Goal: Information Seeking & Learning: Learn about a topic

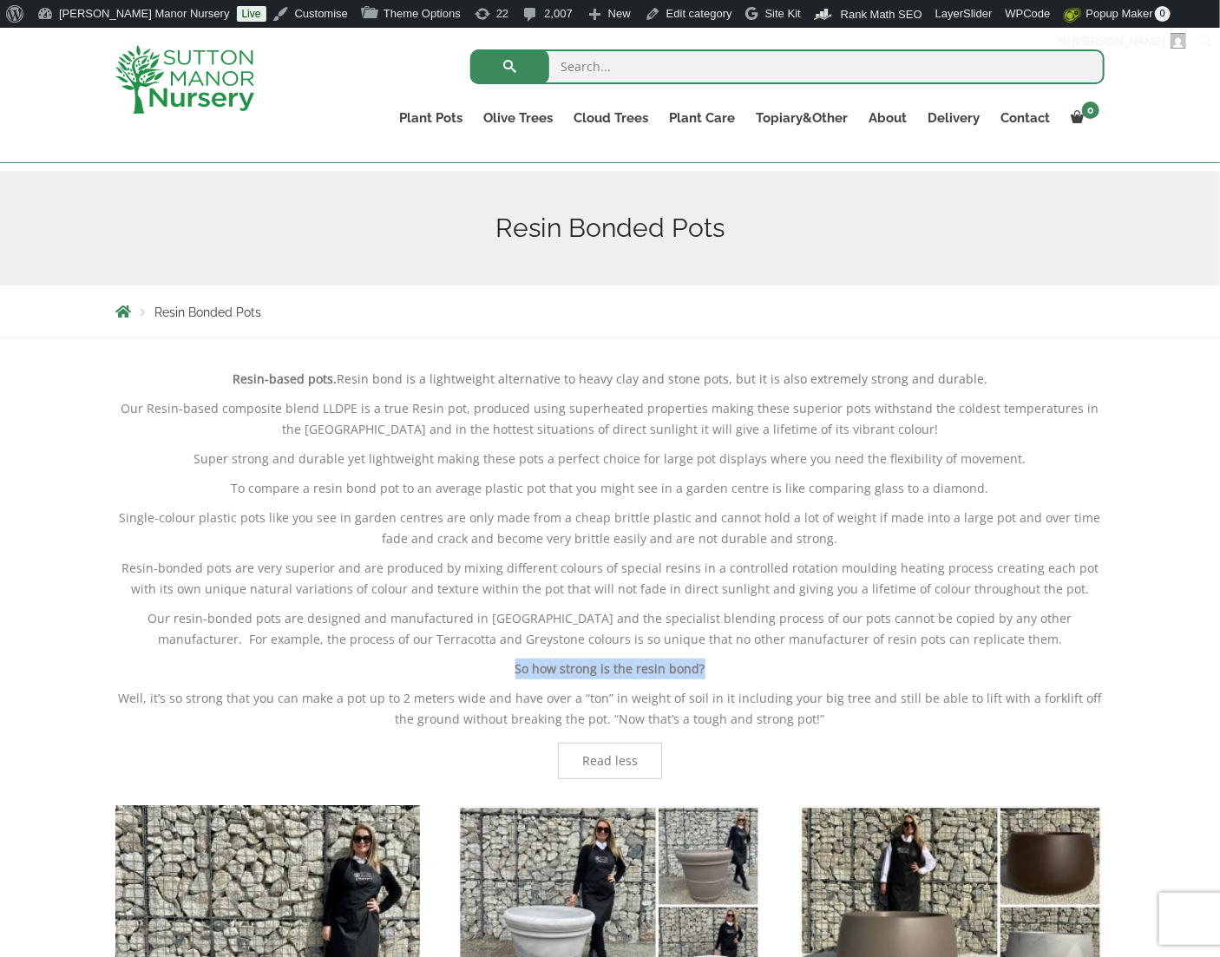
click at [739, 664] on p "So how strong is the resin bond?" at bounding box center [609, 669] width 989 height 21
click at [704, 66] on input "search" at bounding box center [787, 66] width 634 height 35
type input "STAMP OF"
click at [470, 49] on button "submit" at bounding box center [509, 66] width 79 height 35
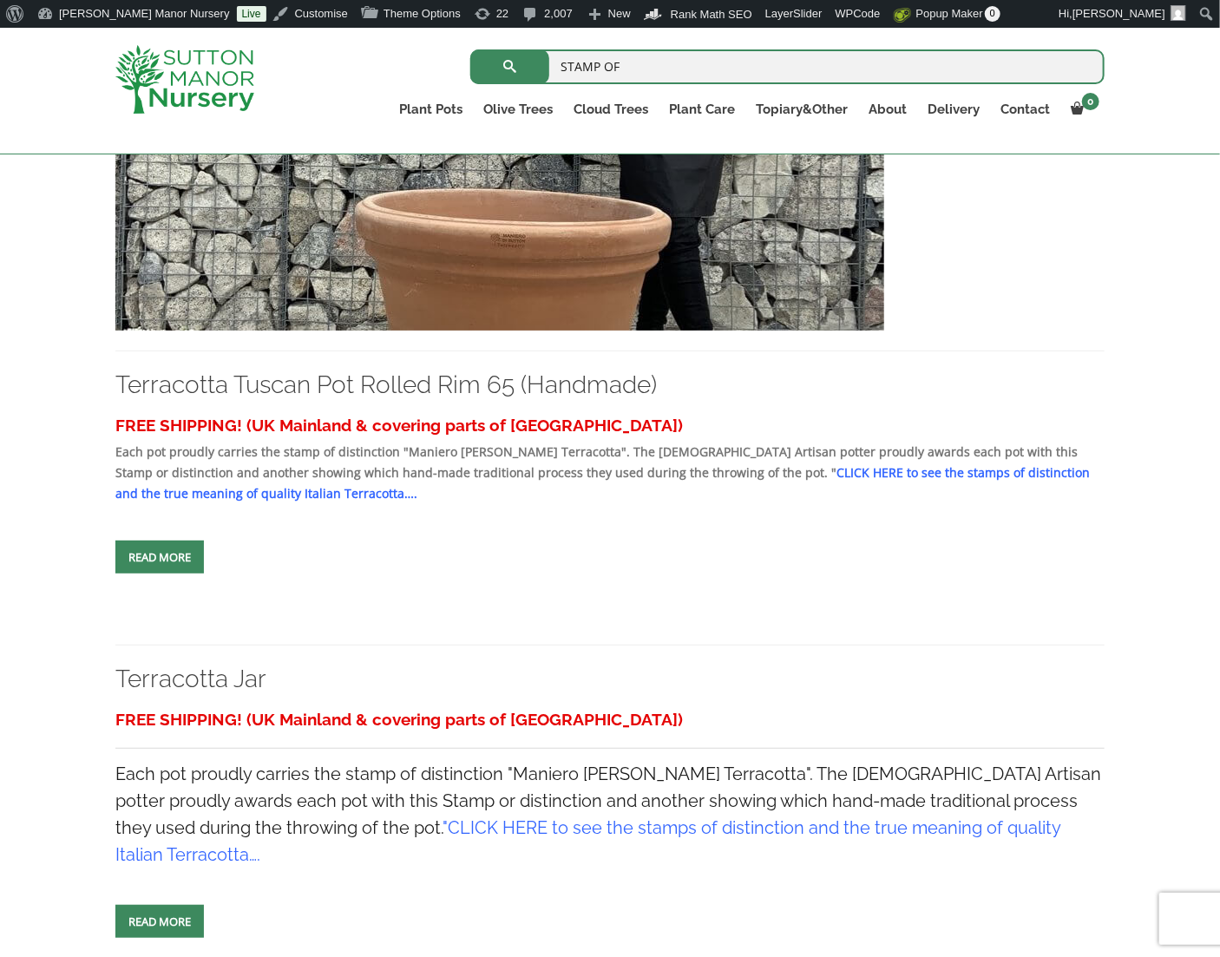
click at [713, 463] on div "FREE SHIPPING! (UK Mainland & covering parts of Scotland) Each pot proudly carr…" at bounding box center [609, 457] width 989 height 95
click at [713, 468] on link "CLICK HERE to see the stamps of distinction and the true meaning of quality Ita…" at bounding box center [602, 482] width 975 height 37
click at [557, 238] on img at bounding box center [499, 143] width 769 height 373
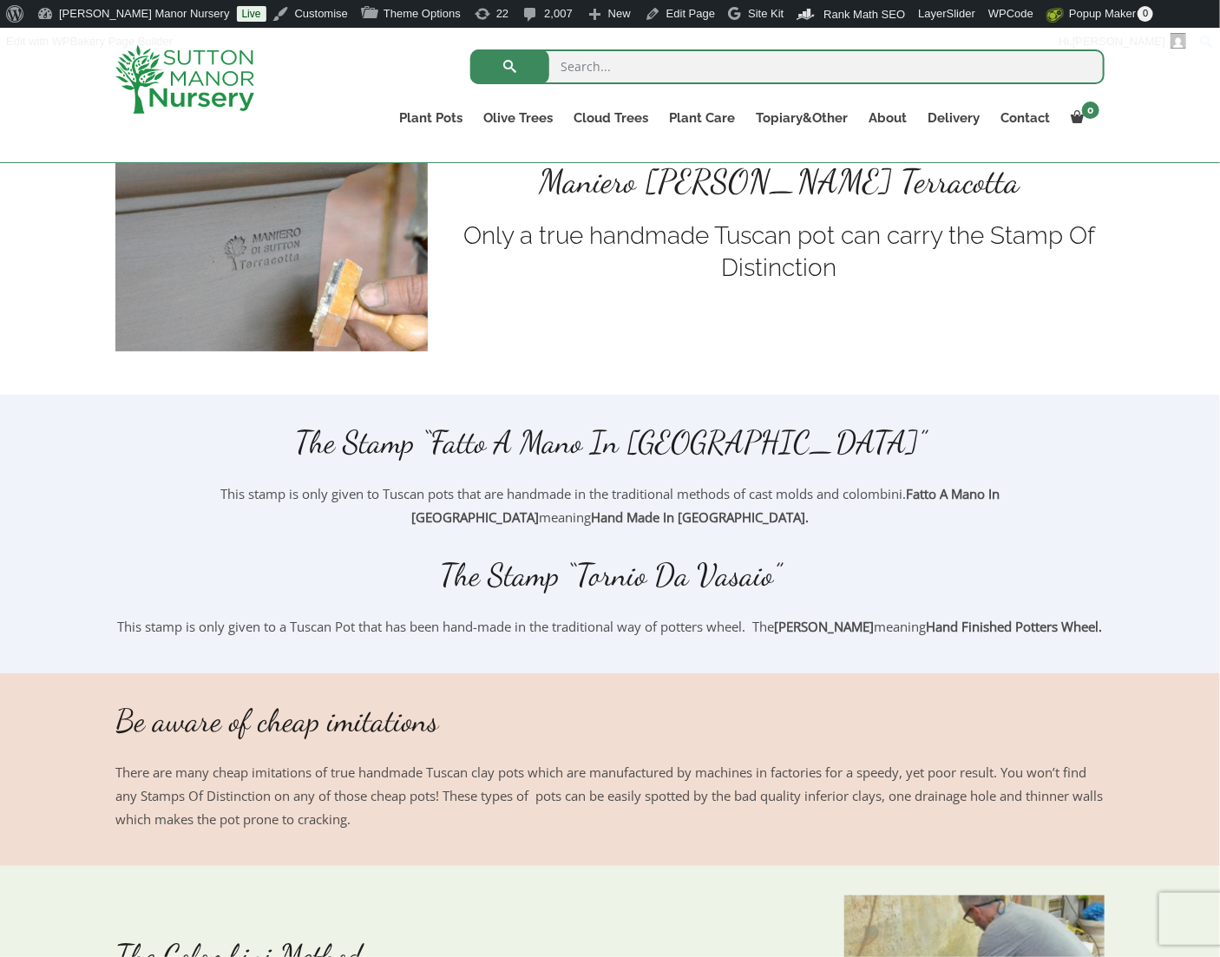
click at [671, 549] on div at bounding box center [609, 543] width 989 height 28
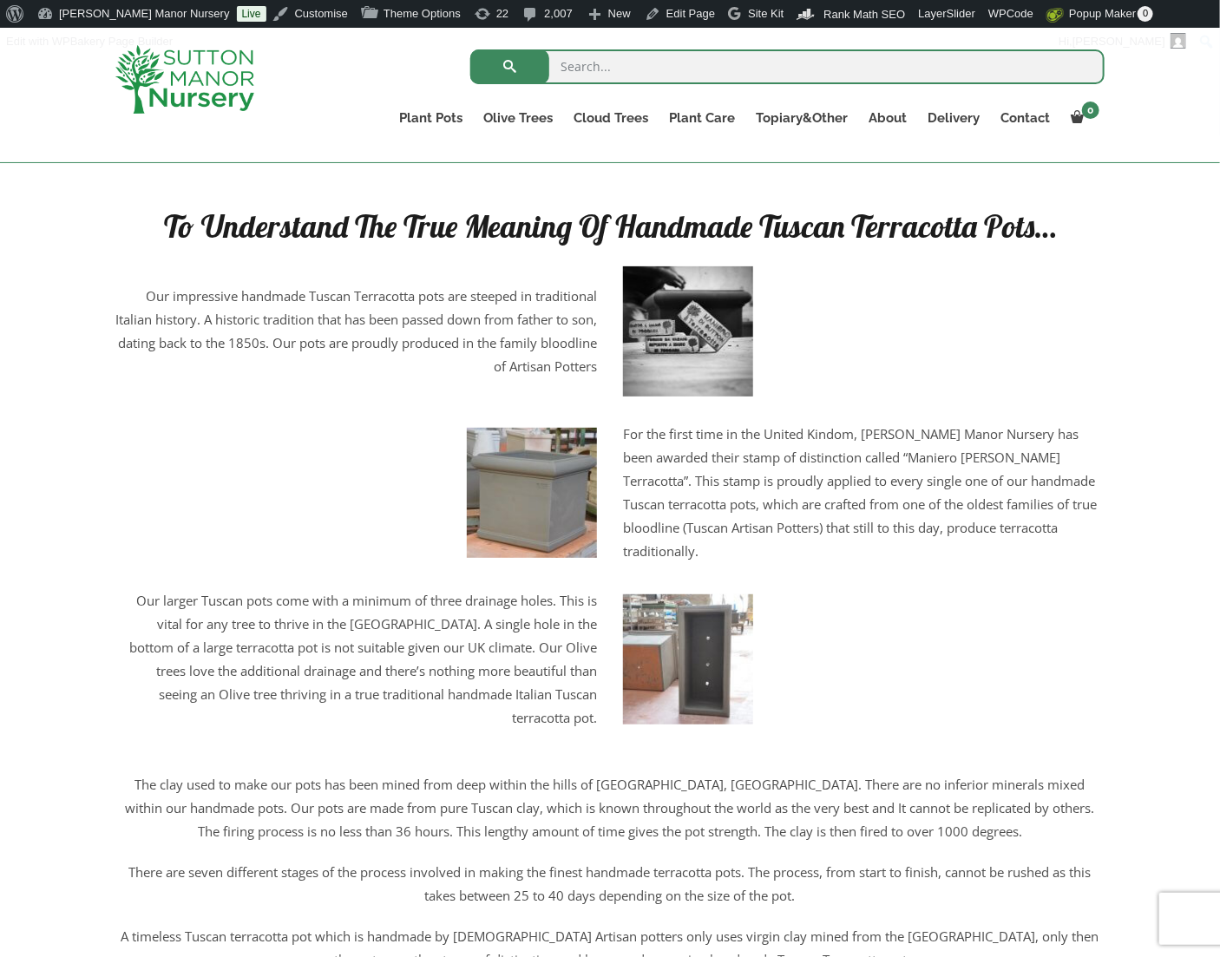
scroll to position [2170, 0]
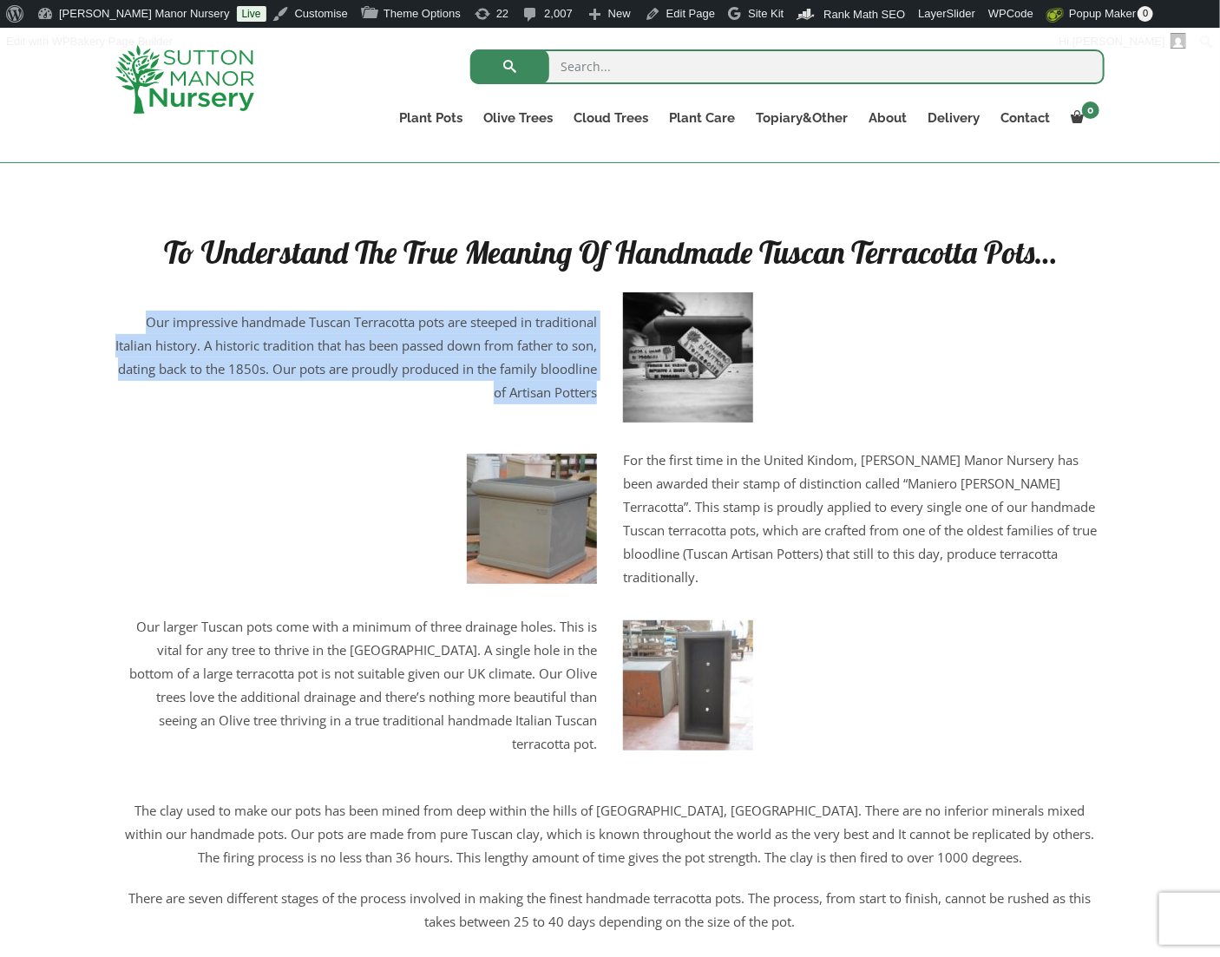
drag, startPoint x: 600, startPoint y: 411, endPoint x: 138, endPoint y: 340, distance: 467.2
click at [138, 340] on div "Our impressive handmade Tuscan Terracotta pots are steeped in traditional Itali…" at bounding box center [356, 358] width 508 height 94
copy p "Our impressive handmade Tuscan Terracotta pots are steeped in traditional Itali…"
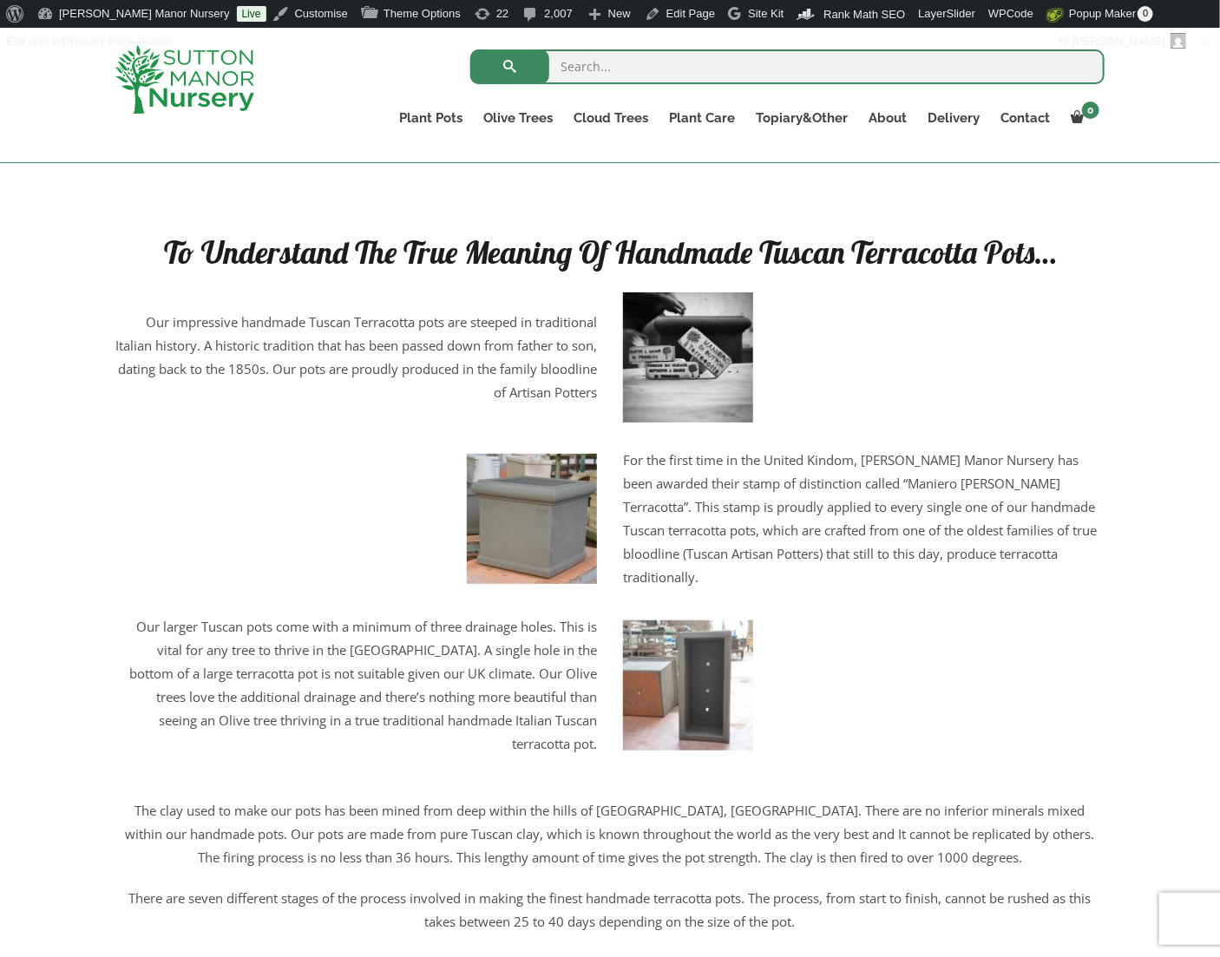
click at [756, 522] on p "For the first time in the United Kindom, Sutton Manor Nursery has been awarded …" at bounding box center [864, 519] width 482 height 141
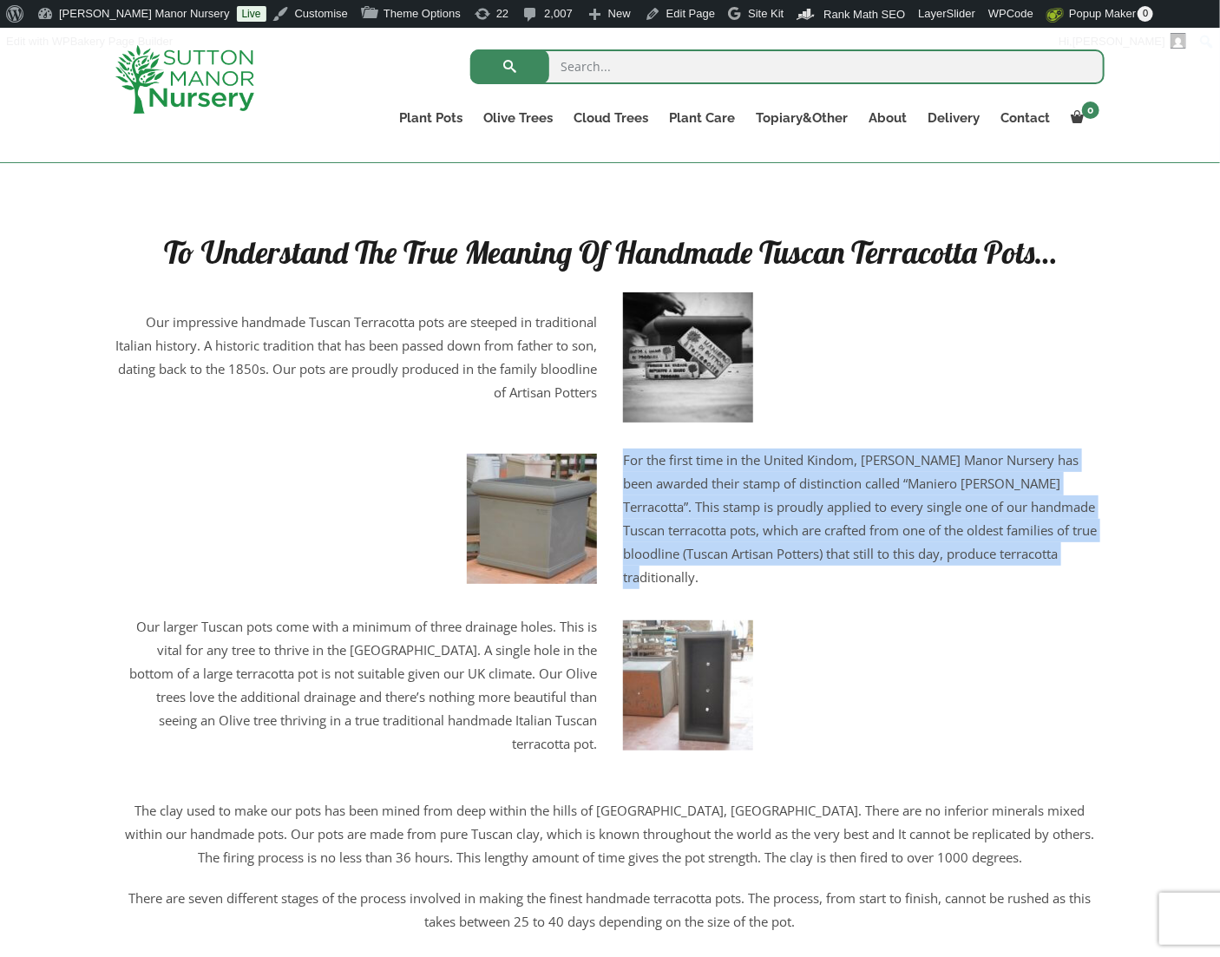
drag, startPoint x: 711, startPoint y: 593, endPoint x: 623, endPoint y: 490, distance: 134.8
click at [623, 490] on p "For the first time in the United Kindom, Sutton Manor Nursery has been awarded …" at bounding box center [864, 519] width 482 height 141
copy p "For the first time in the United Kindom, Sutton Manor Nursery has been awarded …"
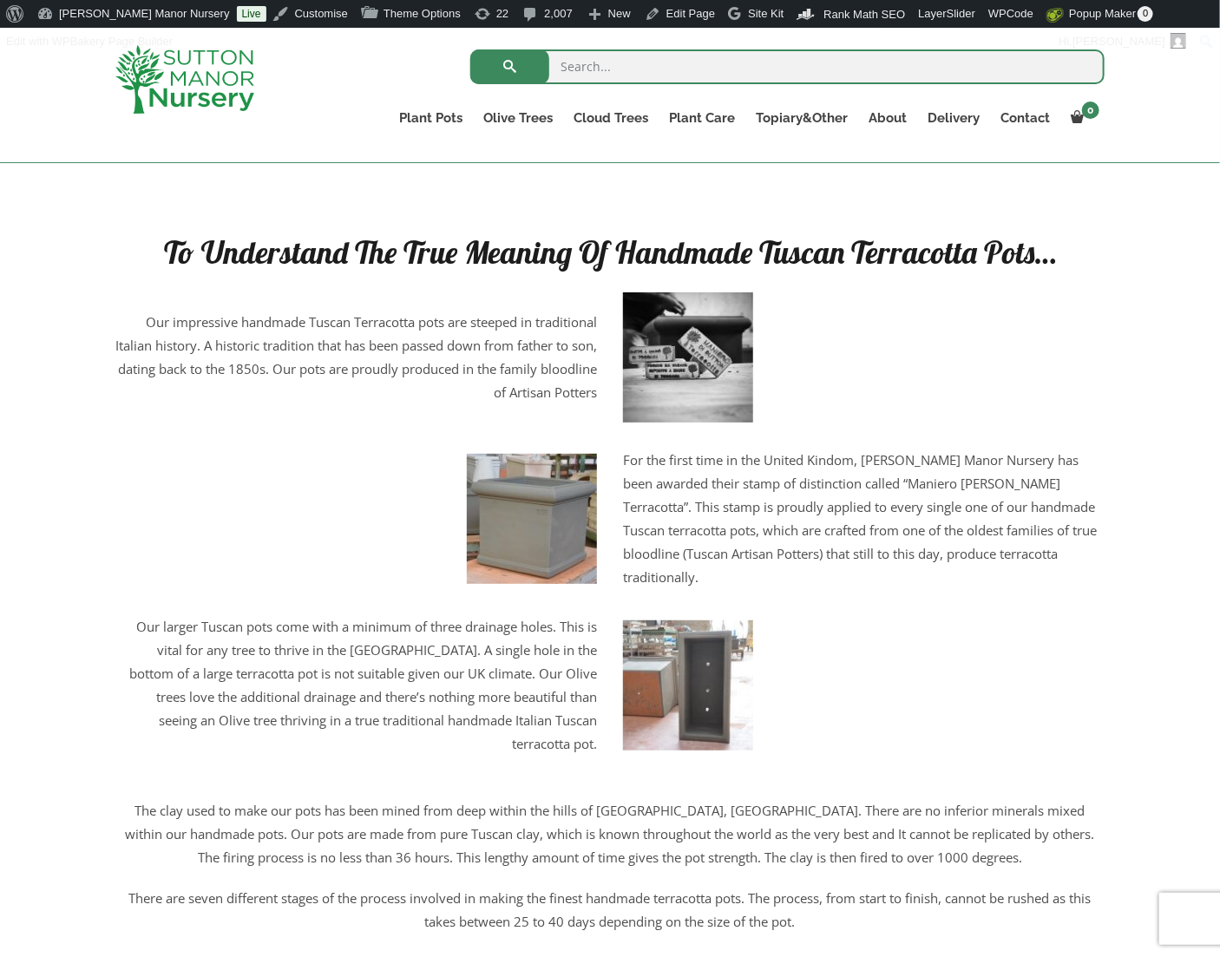
click at [825, 704] on div at bounding box center [864, 686] width 482 height 130
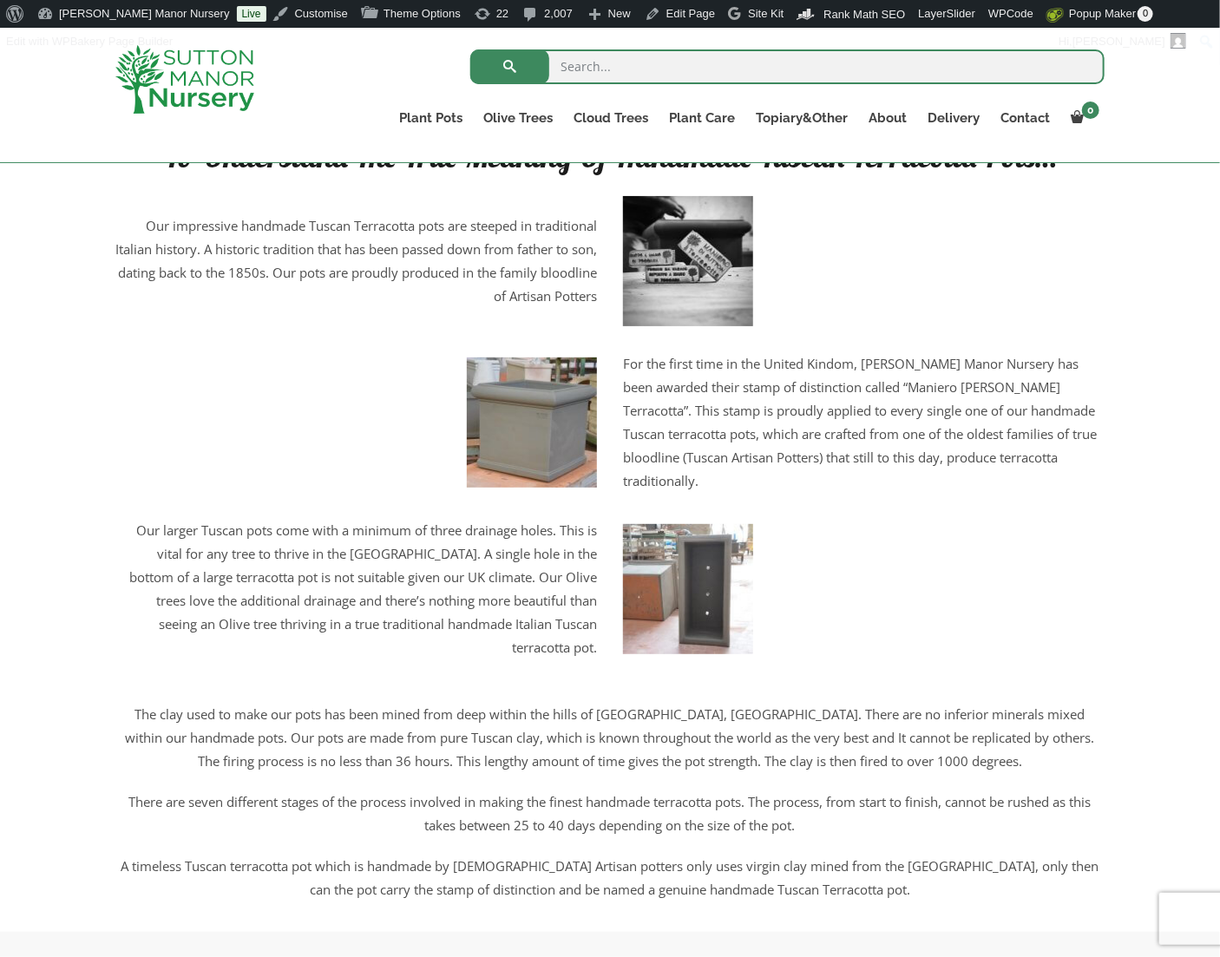
scroll to position [2343, 0]
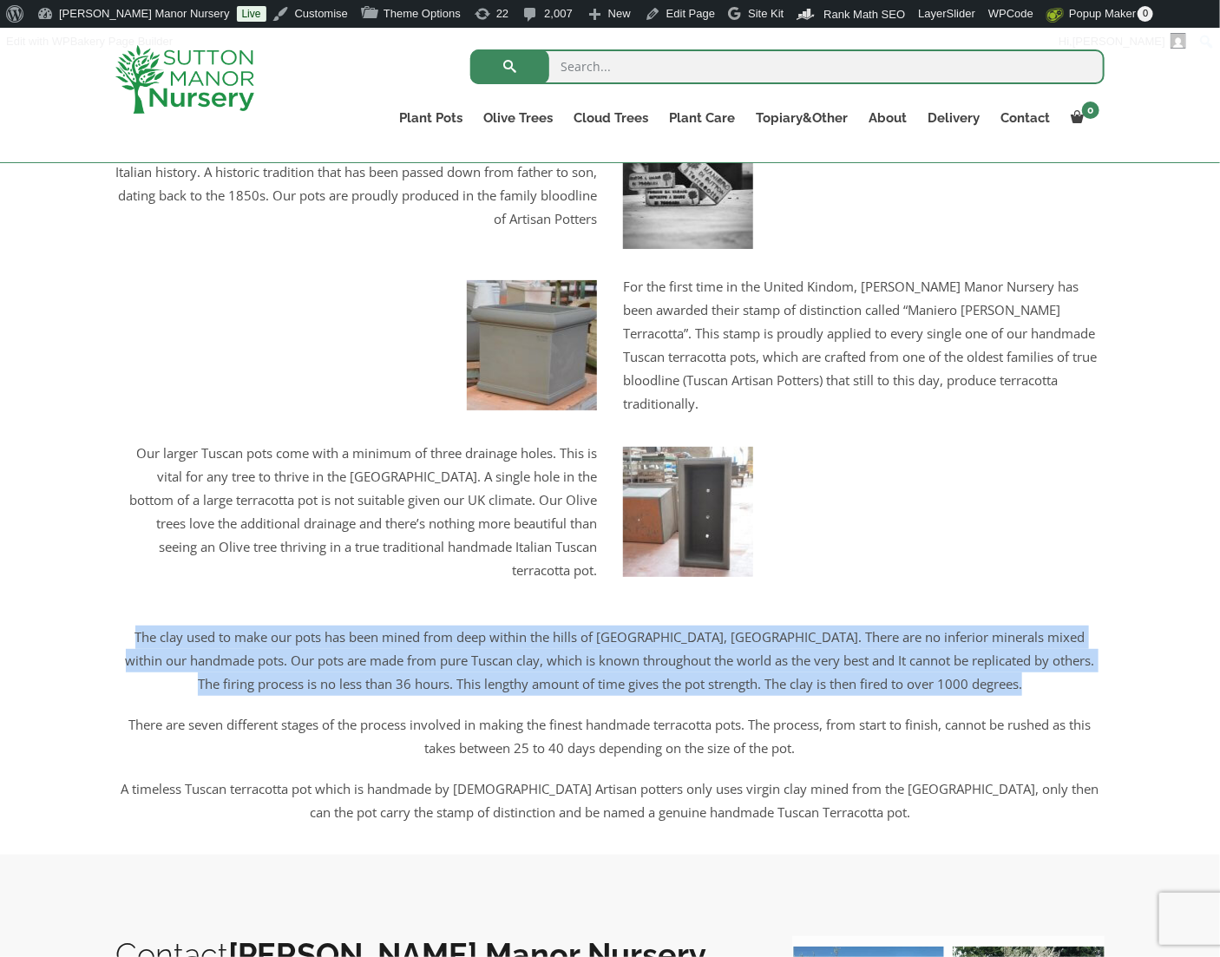
drag, startPoint x: 1028, startPoint y: 687, endPoint x: 121, endPoint y: 647, distance: 907.9
click at [121, 647] on div "The clay used to make our pots has been mined from deep within the hills of Tus…" at bounding box center [609, 661] width 989 height 70
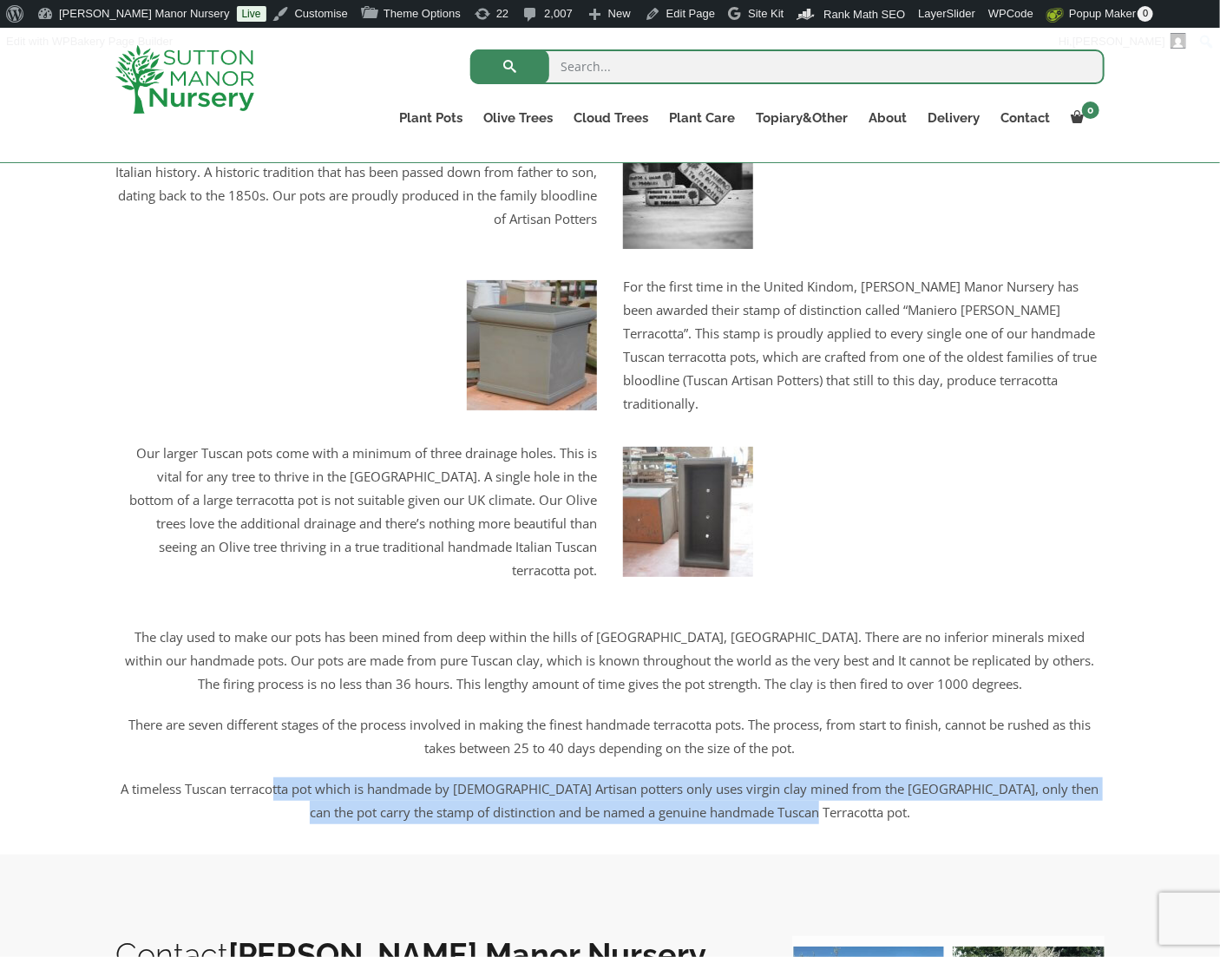
drag, startPoint x: 876, startPoint y: 827, endPoint x: 283, endPoint y: 805, distance: 593.2
click at [283, 805] on p "A timeless Tuscan terracotta pot which is handmade by Italian Artisan potters o…" at bounding box center [609, 801] width 989 height 47
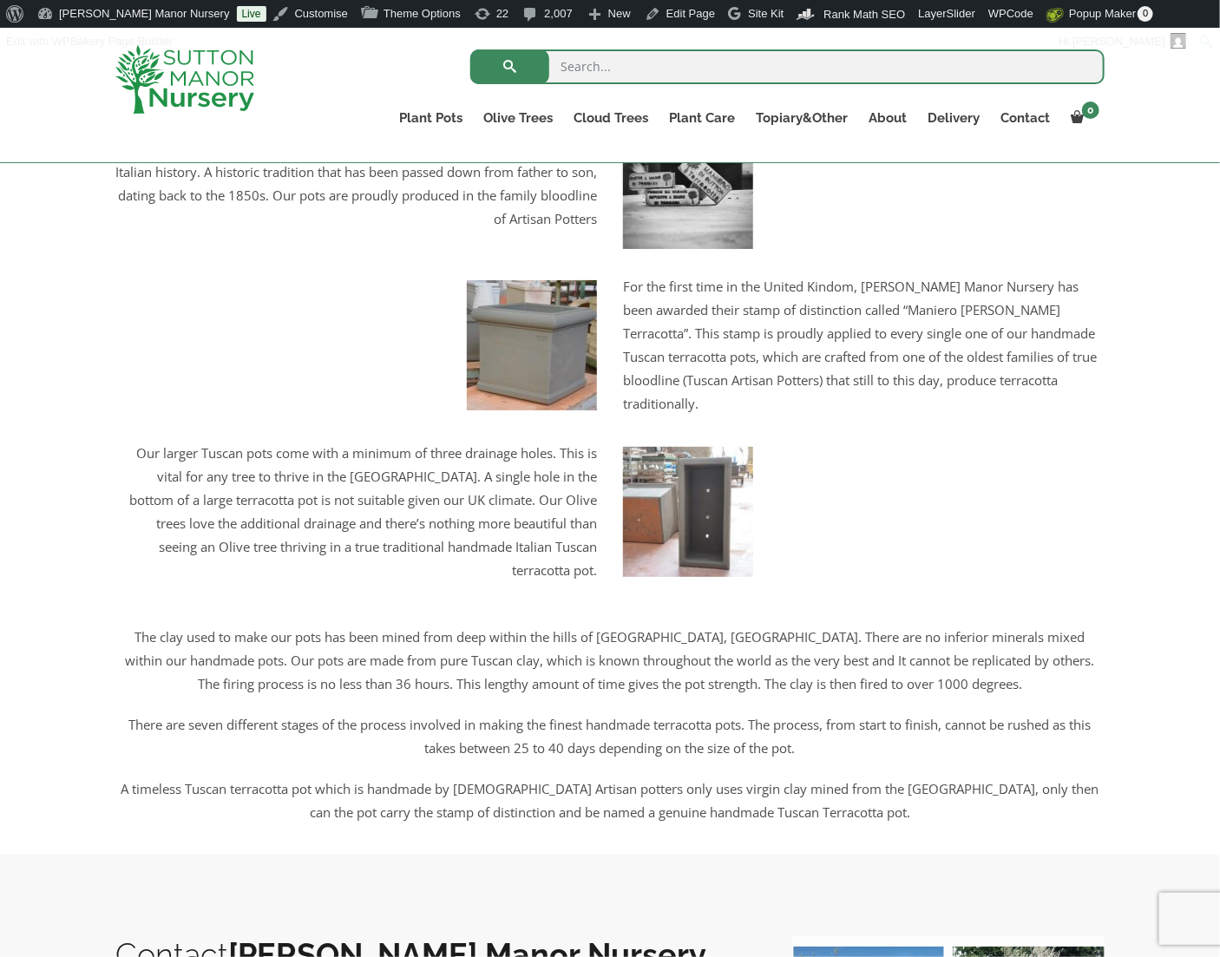
click at [783, 739] on p "There are seven different stages of the process involved in making the finest h…" at bounding box center [609, 736] width 989 height 47
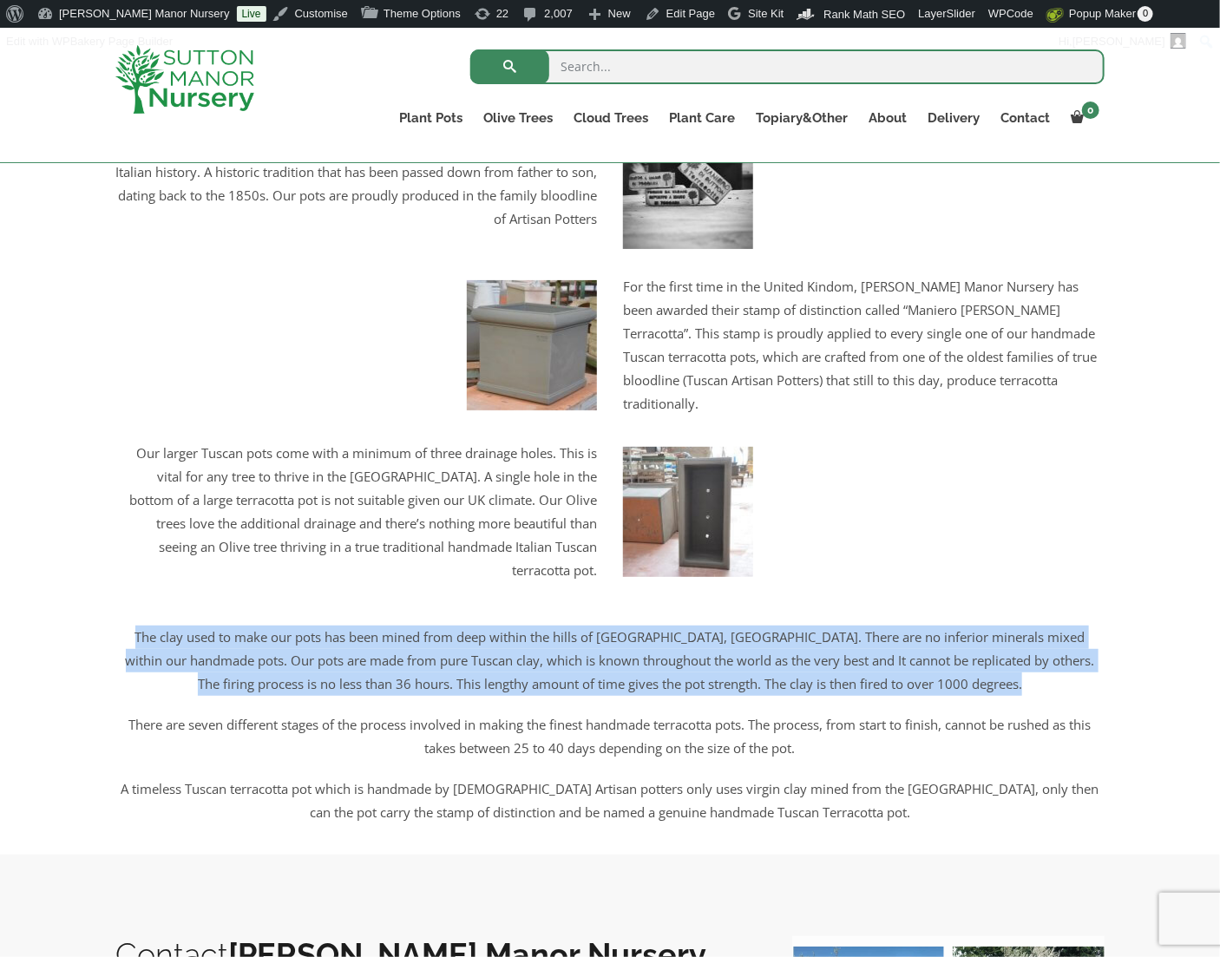
drag, startPoint x: 1029, startPoint y: 693, endPoint x: 124, endPoint y: 649, distance: 906.3
click at [124, 649] on div "The clay used to make our pots has been mined from deep within the hills of Tus…" at bounding box center [609, 661] width 989 height 70
copy div "The clay used to make our pots has been mined from deep within the hills of Tus…"
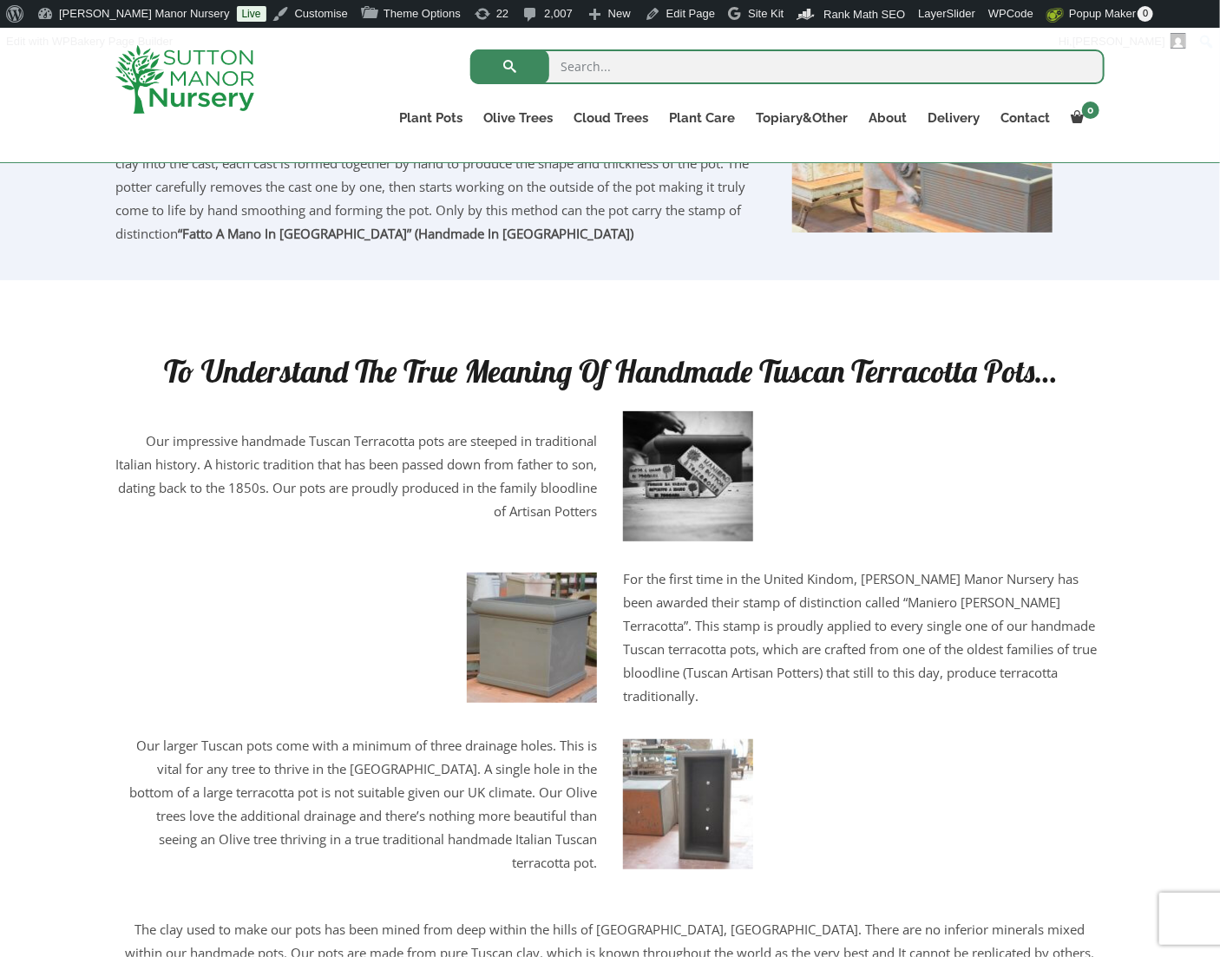
scroll to position [1909, 0]
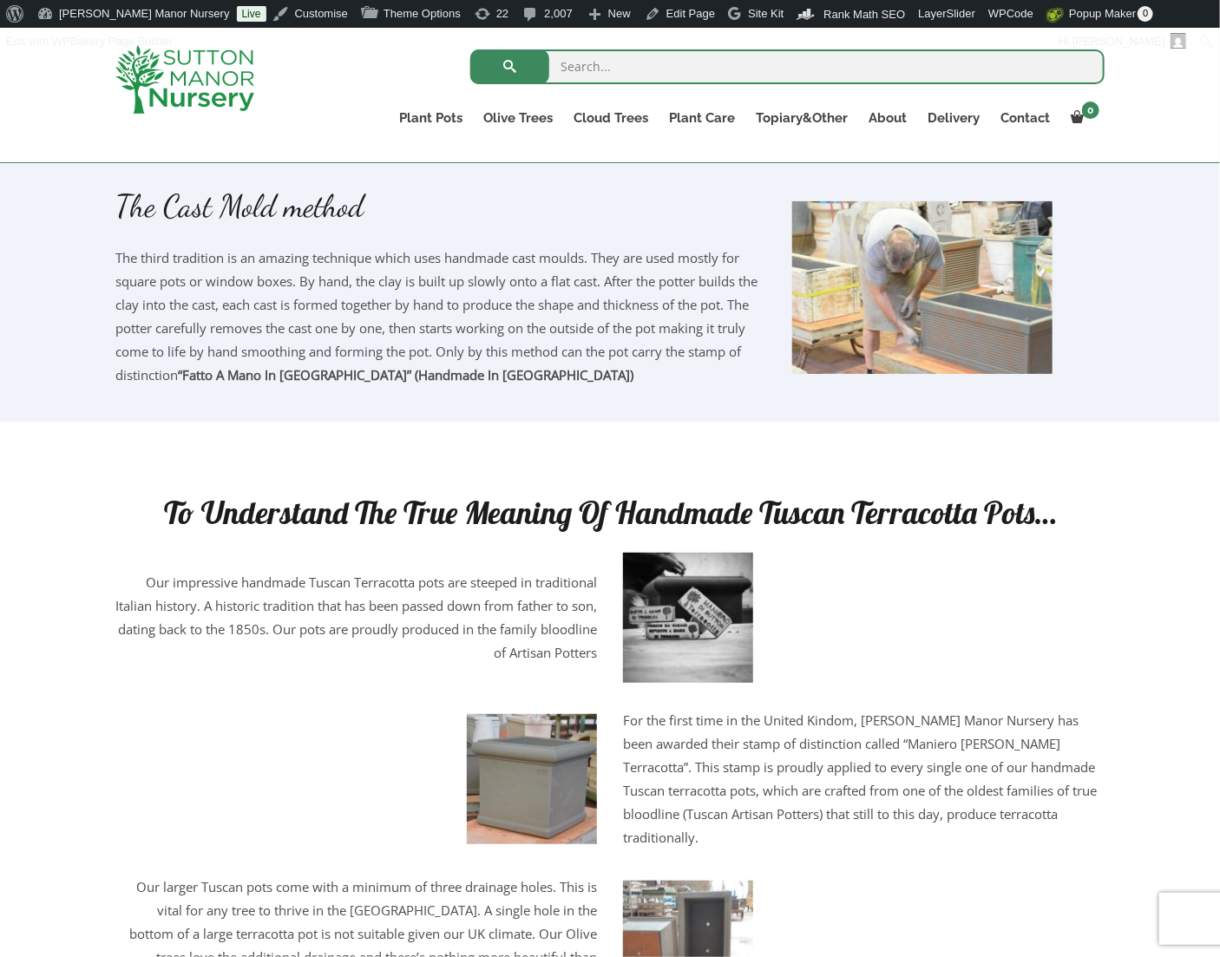
click at [890, 830] on p "For the first time in the United Kindom, Sutton Manor Nursery has been awarded …" at bounding box center [864, 779] width 482 height 141
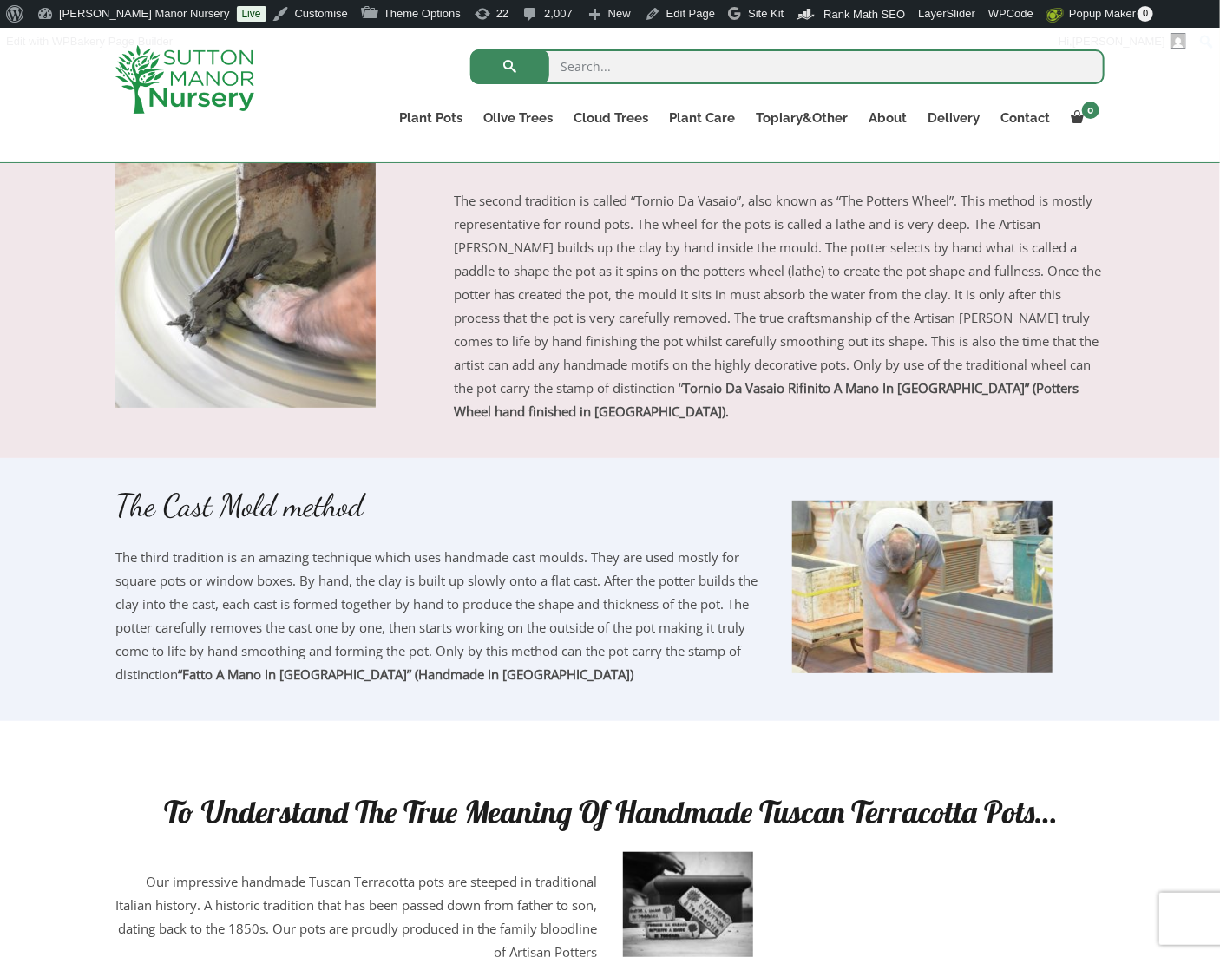
scroll to position [1562, 0]
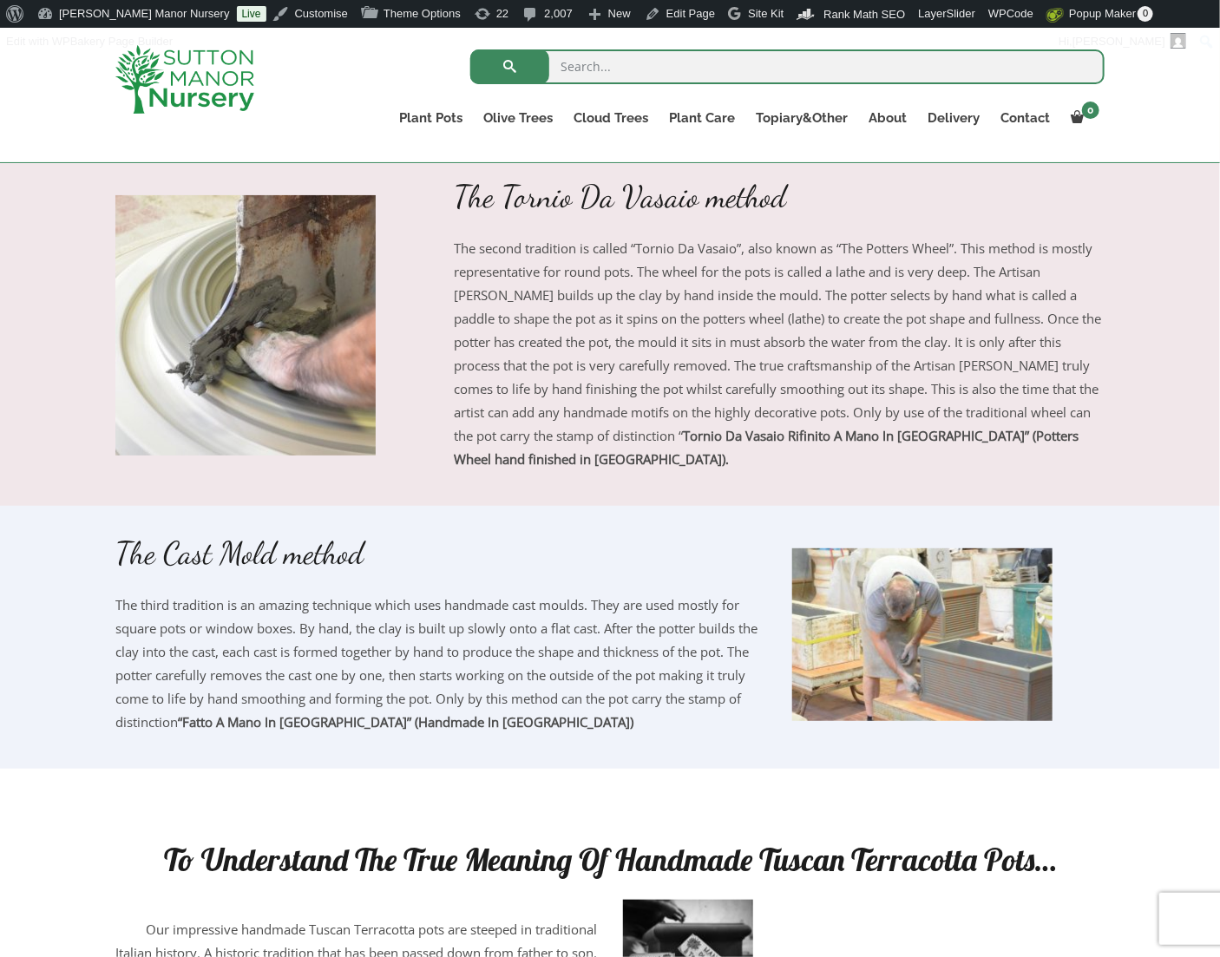
click at [82, 62] on div "Search for: Plant Pots Resin Bonded Pots The Amalfi Pots The Milan Pots The Cap…" at bounding box center [610, 95] width 1220 height 135
click at [248, 92] on img at bounding box center [184, 79] width 139 height 69
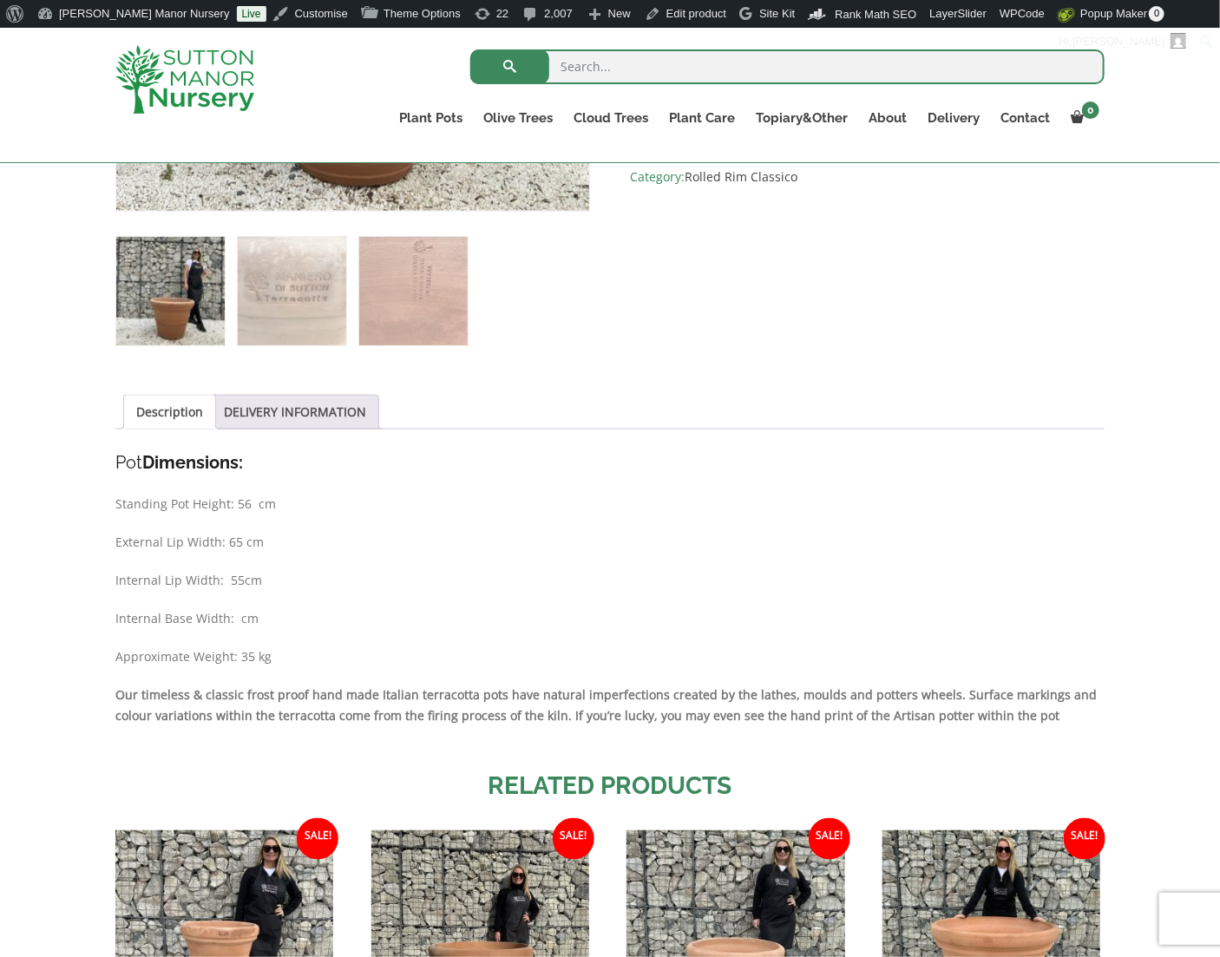
scroll to position [694, 0]
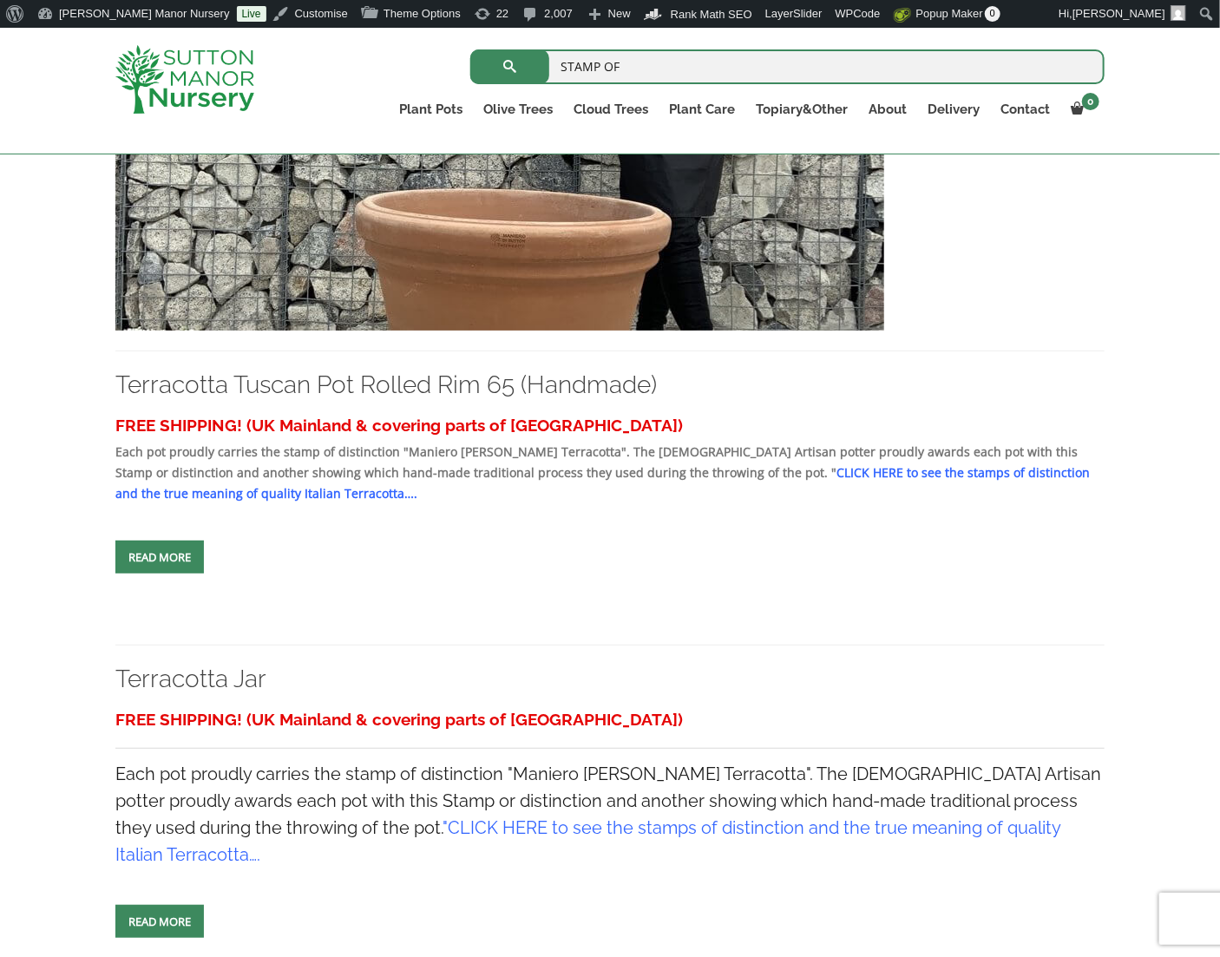
click at [235, 91] on img at bounding box center [184, 79] width 139 height 69
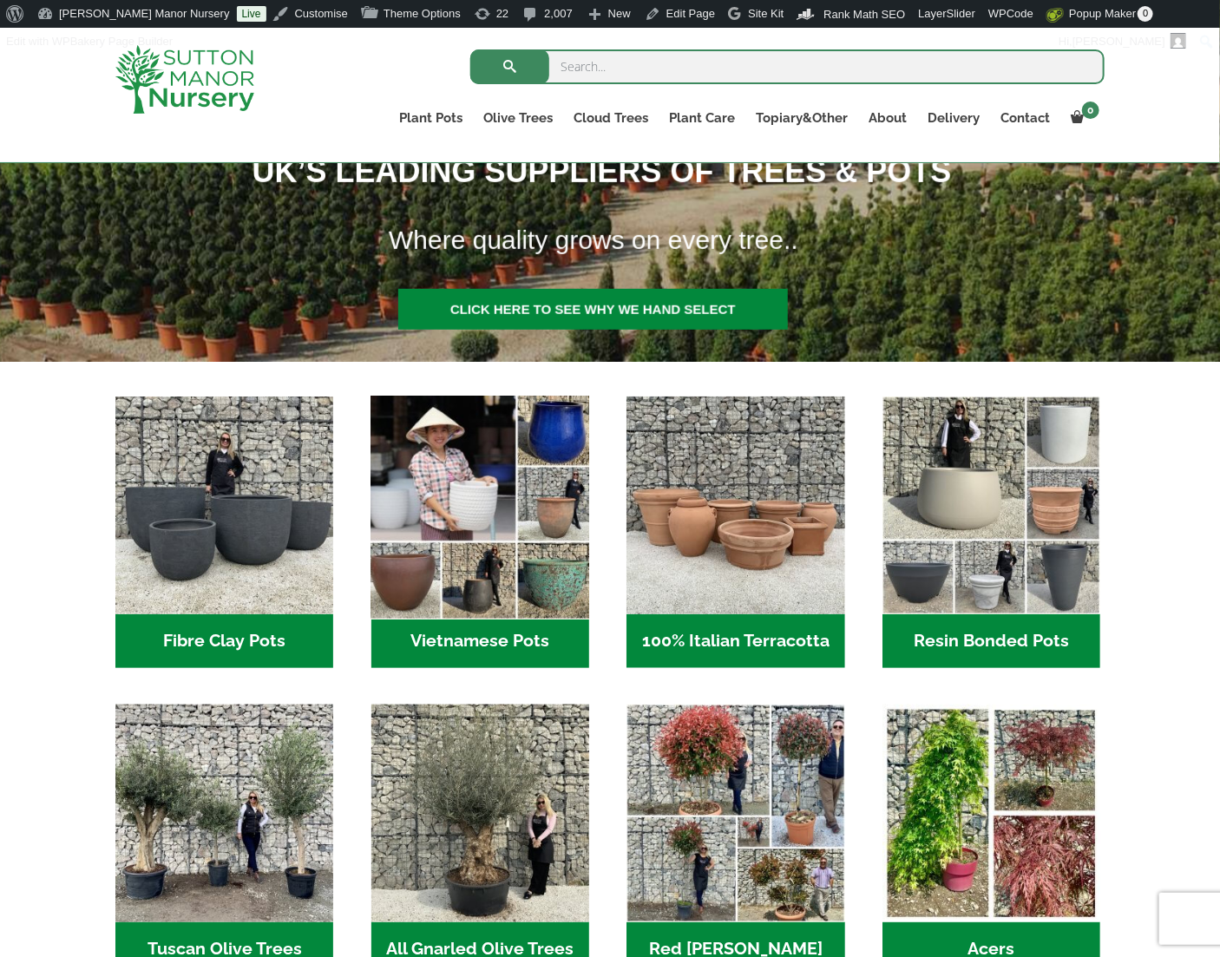
click at [539, 555] on img "Visit product category Vietnamese Pots" at bounding box center [479, 505] width 229 height 229
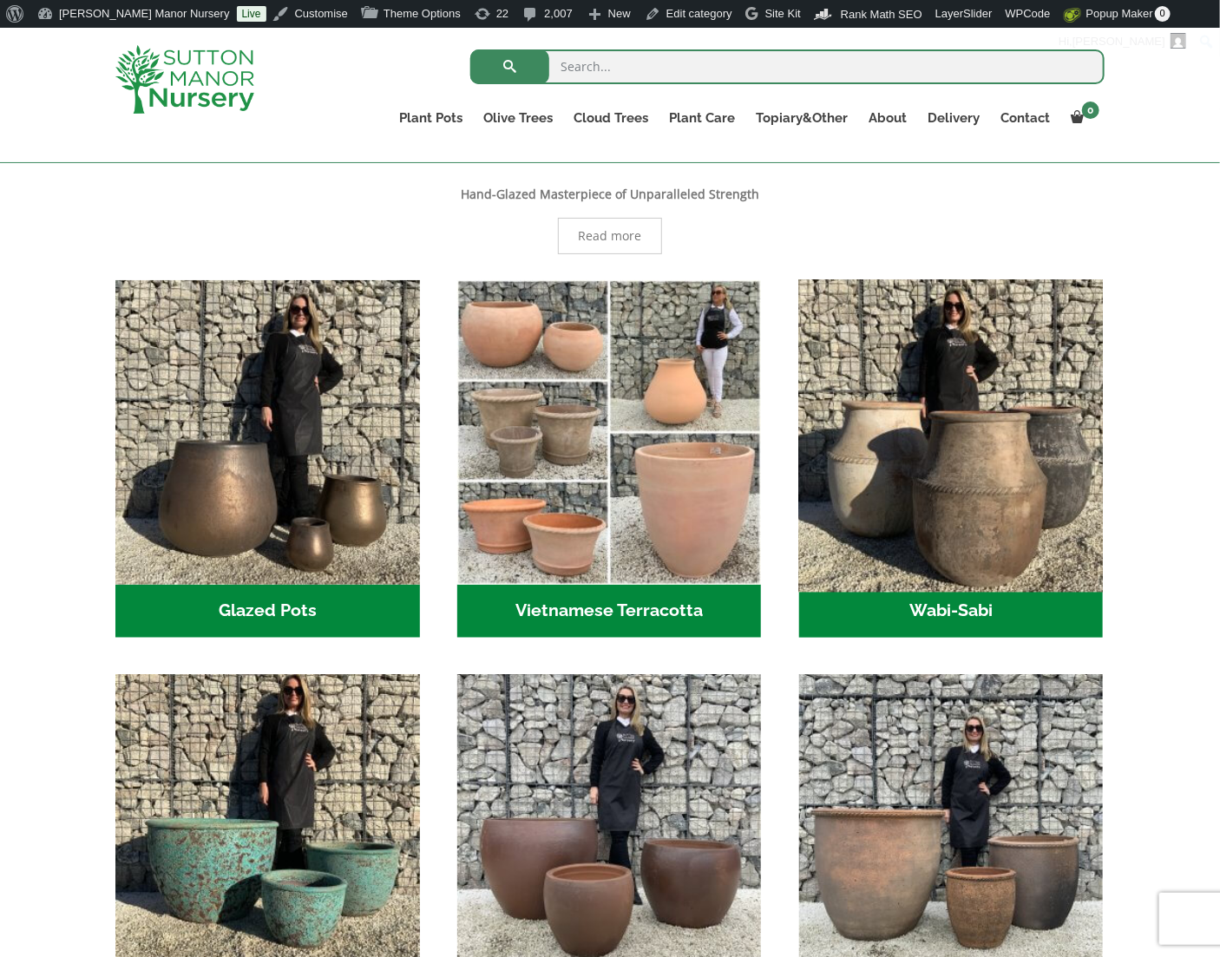
click at [1021, 529] on img "Visit product category Wabi-Sabi" at bounding box center [951, 432] width 319 height 319
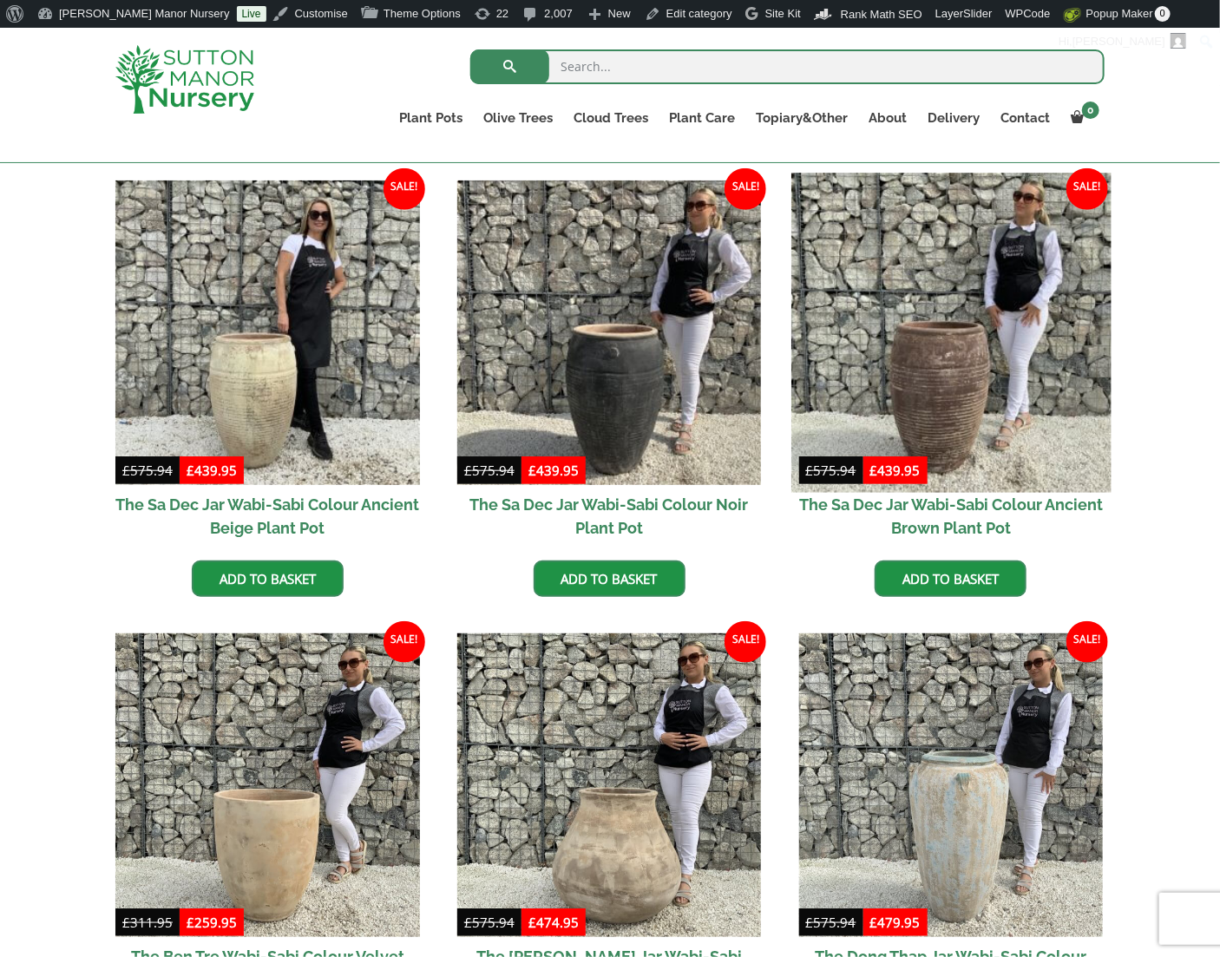
scroll to position [750, 0]
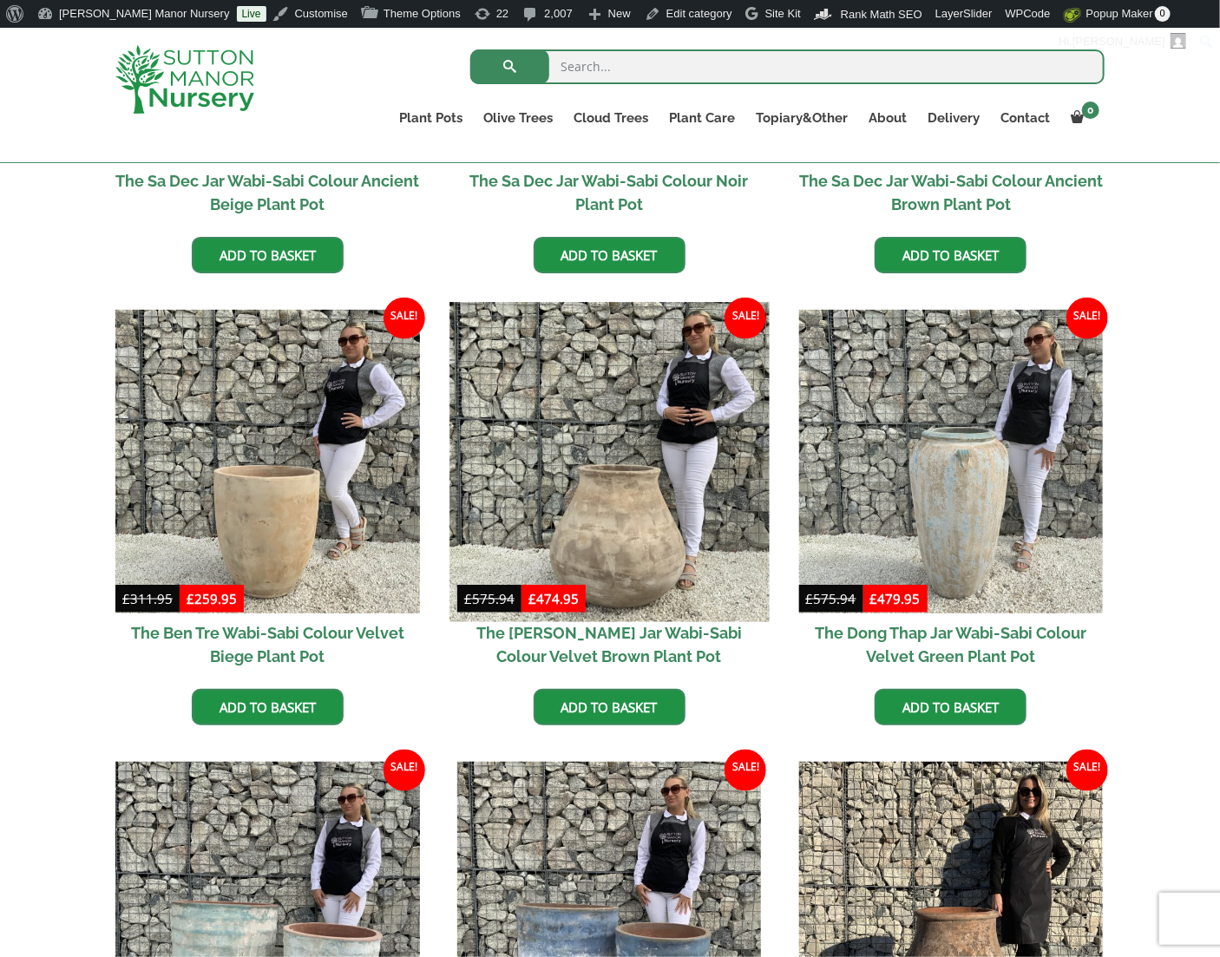
click at [675, 517] on img at bounding box center [609, 461] width 319 height 319
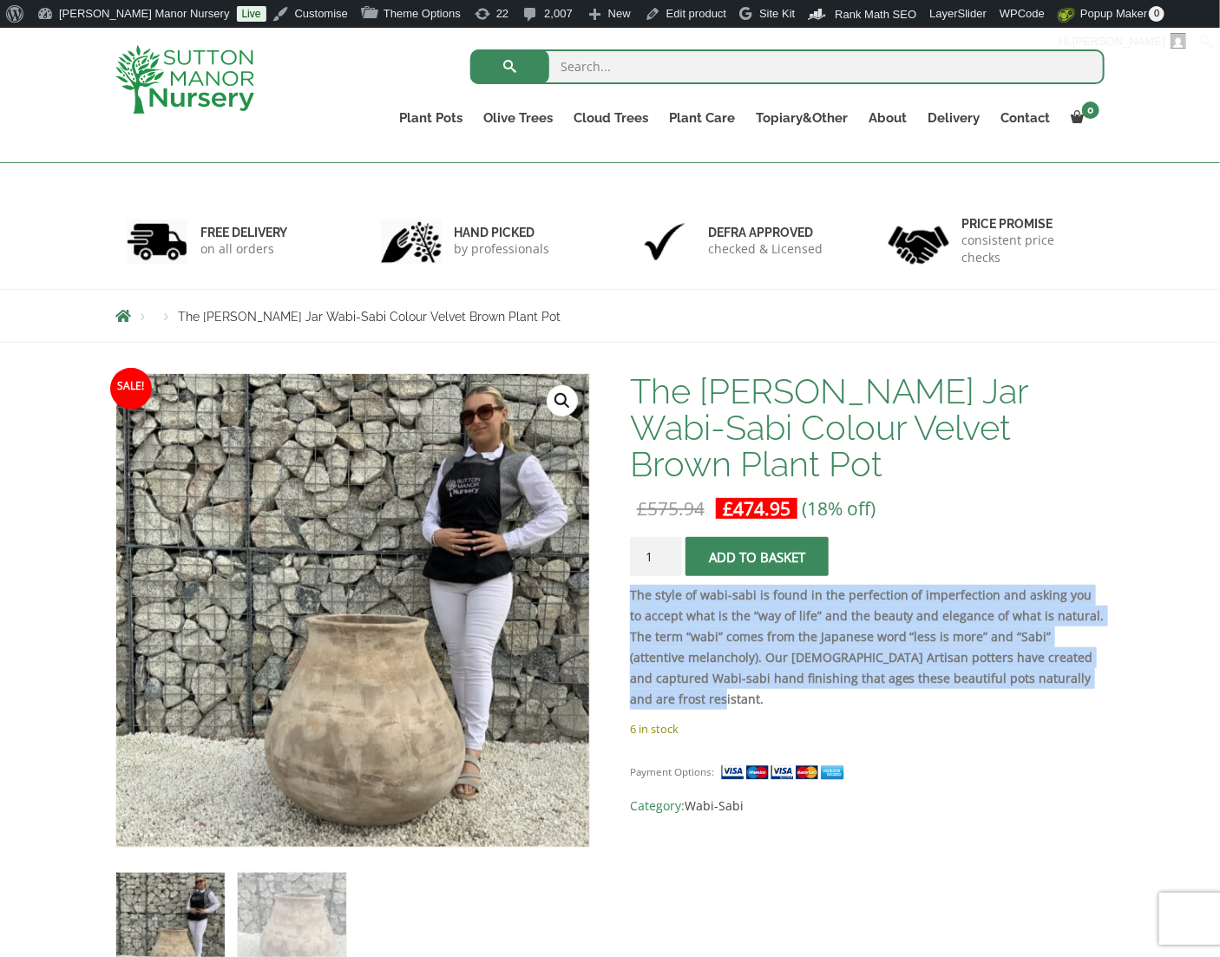
drag, startPoint x: 1080, startPoint y: 668, endPoint x: 633, endPoint y: 597, distance: 452.6
click at [633, 597] on p "The style of wabi-sabi is found in the perfection of imperfection and asking yo…" at bounding box center [867, 647] width 475 height 125
copy strong "The style of wabi-sabi is found in the perfection of imperfection and asking yo…"
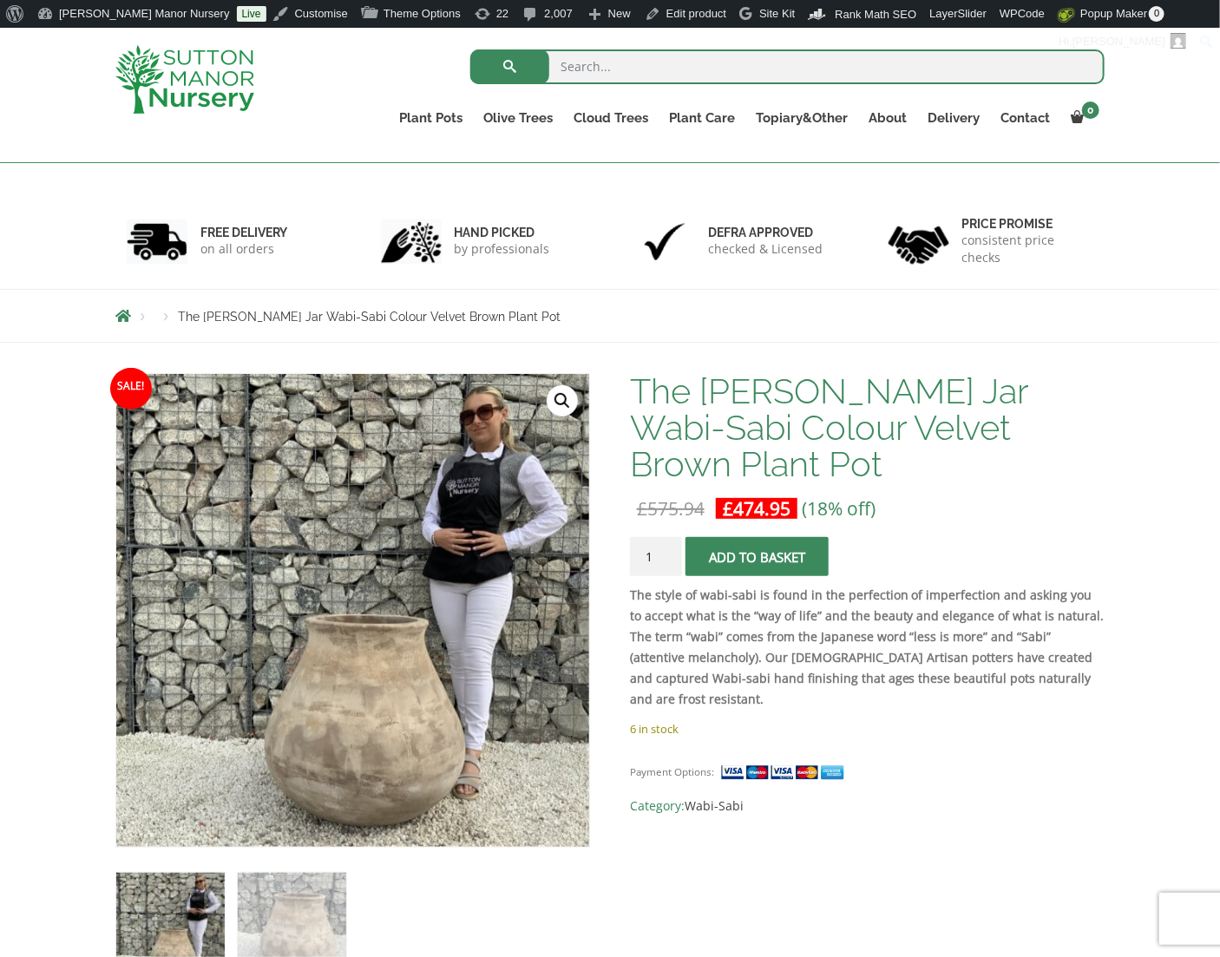
click at [850, 187] on div "Search for: Plant Pots Resin Bonded Pots The Amalfi Pots The Milan Pots The Cap…" at bounding box center [610, 111] width 1220 height 167
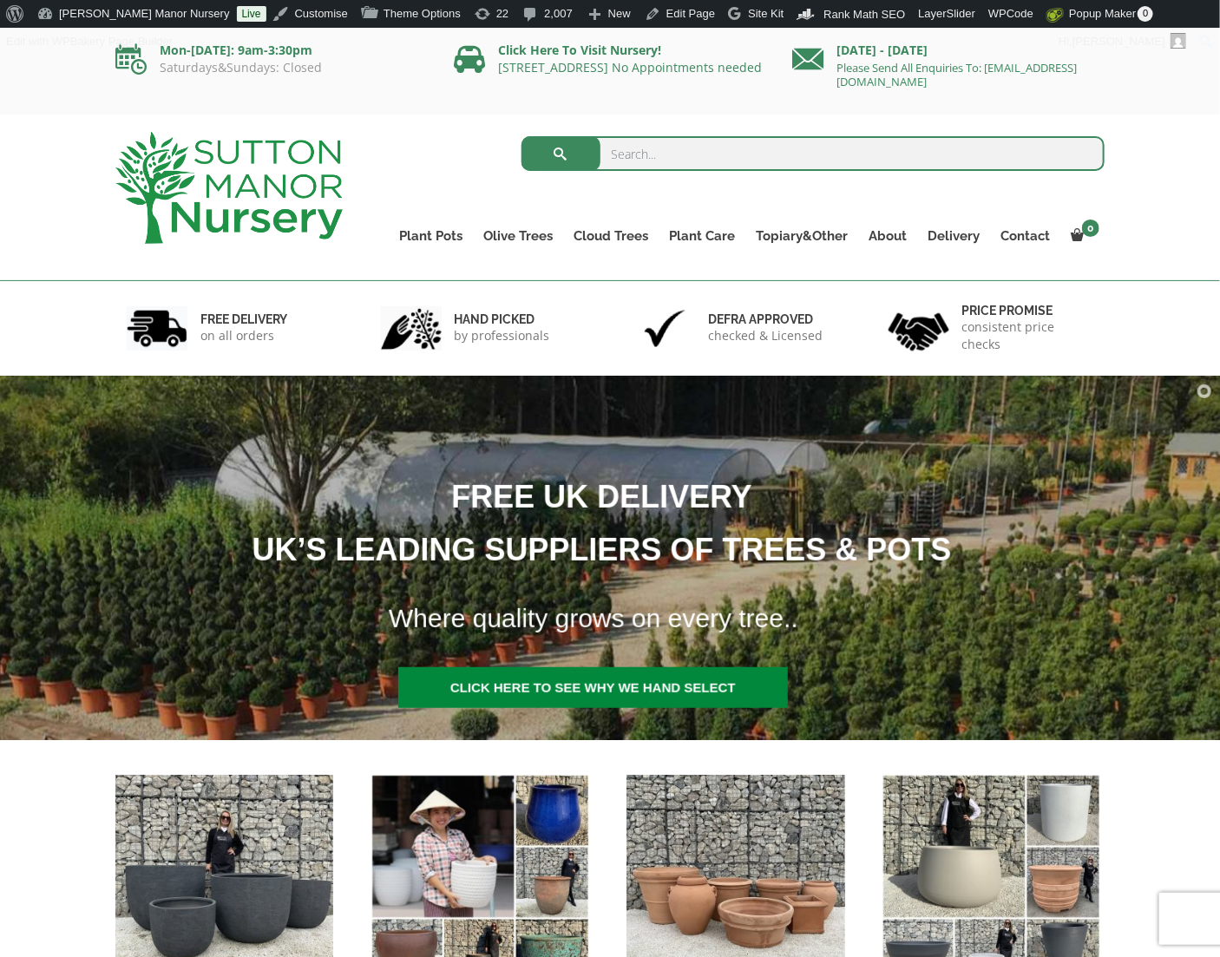
click at [629, 268] on div "Search for: Plant Pots Resin Bonded Pots The Amalfi Pots The Milan Pots The Cap…" at bounding box center [738, 198] width 762 height 166
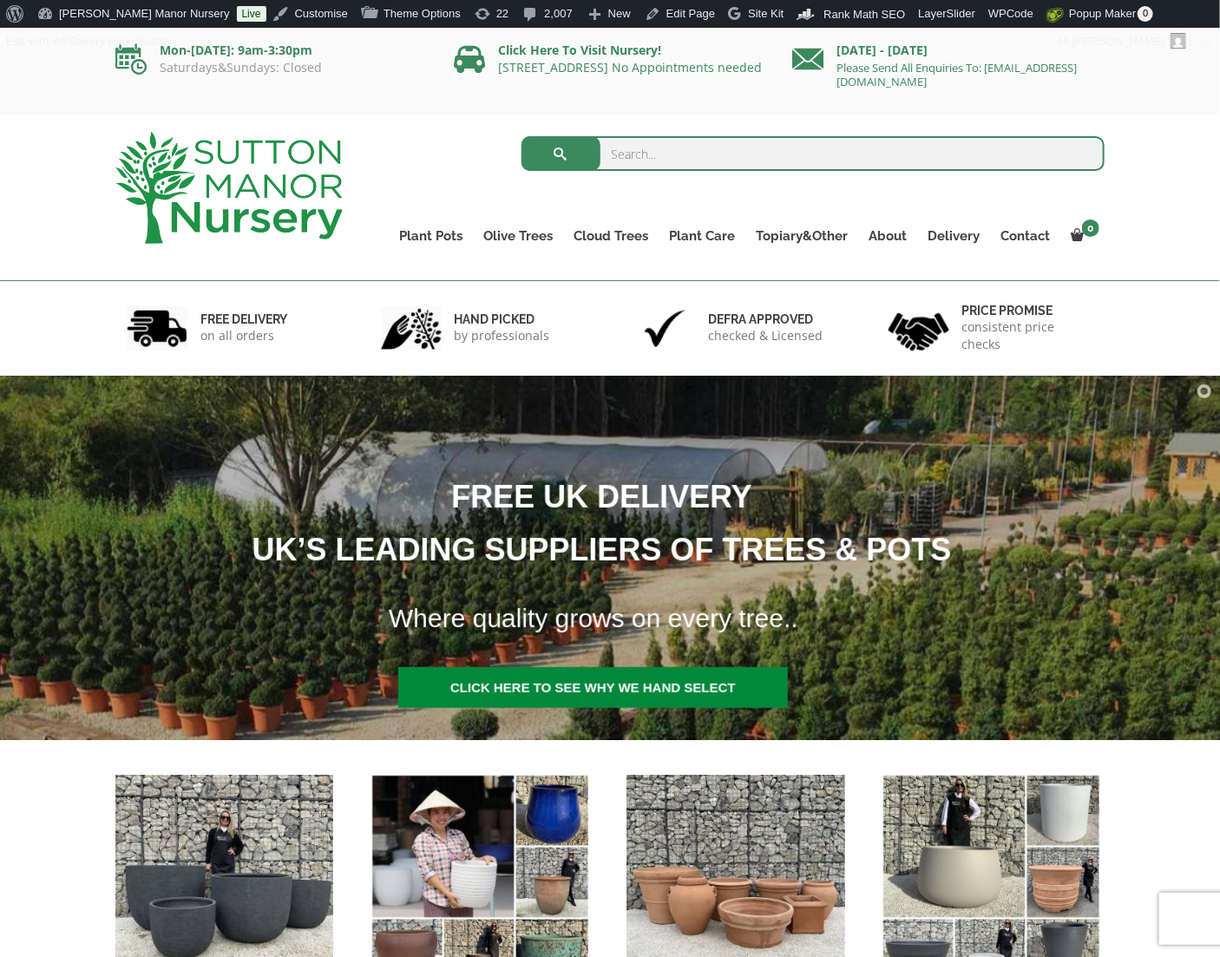
click at [629, 268] on div "Search for: Plant Pots Resin Bonded Pots The Amalfi Pots The Milan Pots The Cap…" at bounding box center [738, 198] width 762 height 166
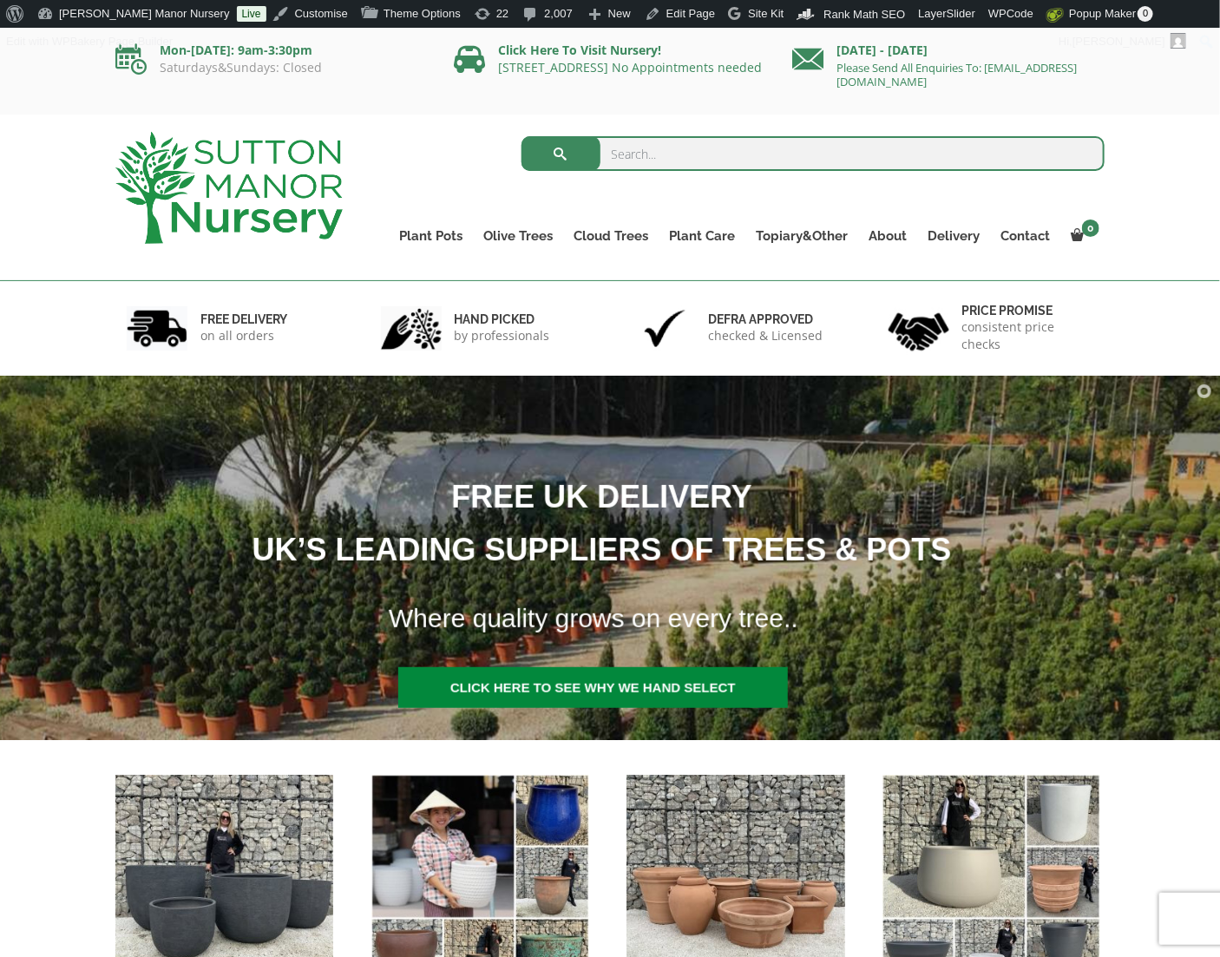
click at [383, 244] on div "Search for: Plant Pots Resin Bonded Pots The Amalfi Pots The Milan Pots The Cap…" at bounding box center [738, 198] width 762 height 166
